Goal: Task Accomplishment & Management: Manage account settings

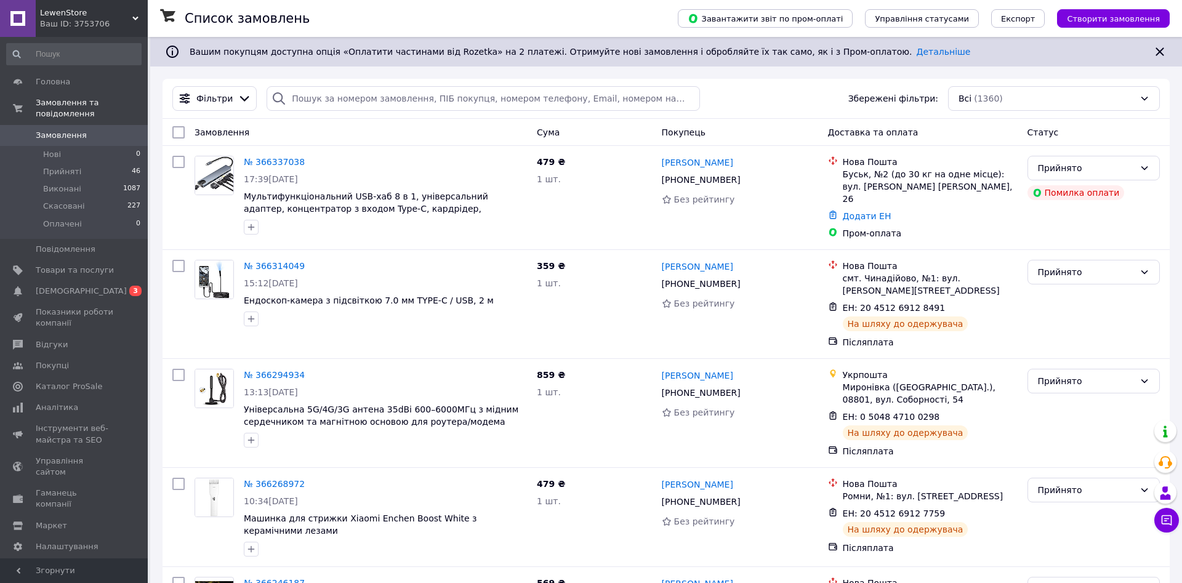
click at [74, 1] on div "LewenStore Ваш ID: 3753706" at bounding box center [92, 18] width 112 height 37
click at [73, 288] on link "[DEMOGRAPHIC_DATA] 0 3" at bounding box center [74, 291] width 148 height 21
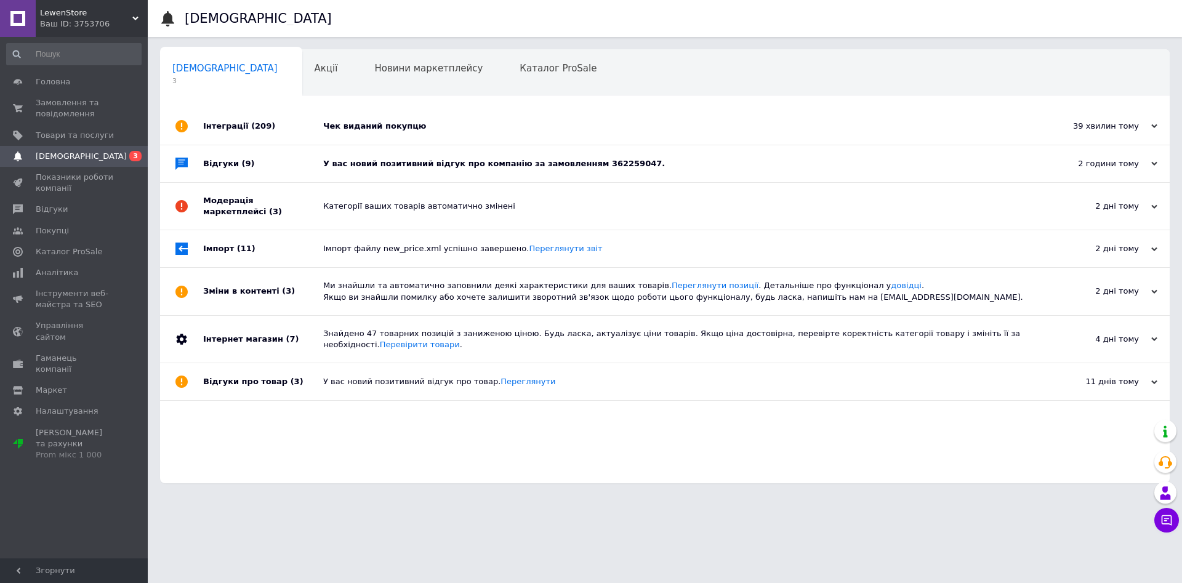
click at [334, 156] on div "У вас новий позитивний відгук про компанію за замовленням 362259047." at bounding box center [678, 163] width 711 height 37
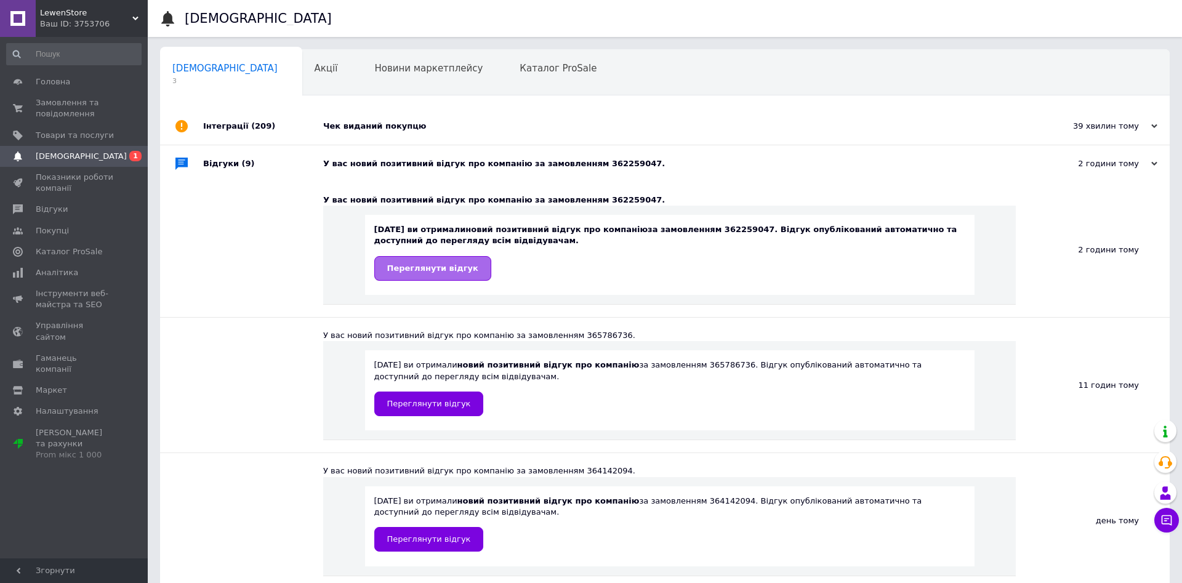
click at [417, 273] on span "Переглянути відгук" at bounding box center [432, 267] width 91 height 9
